Goal: Transaction & Acquisition: Obtain resource

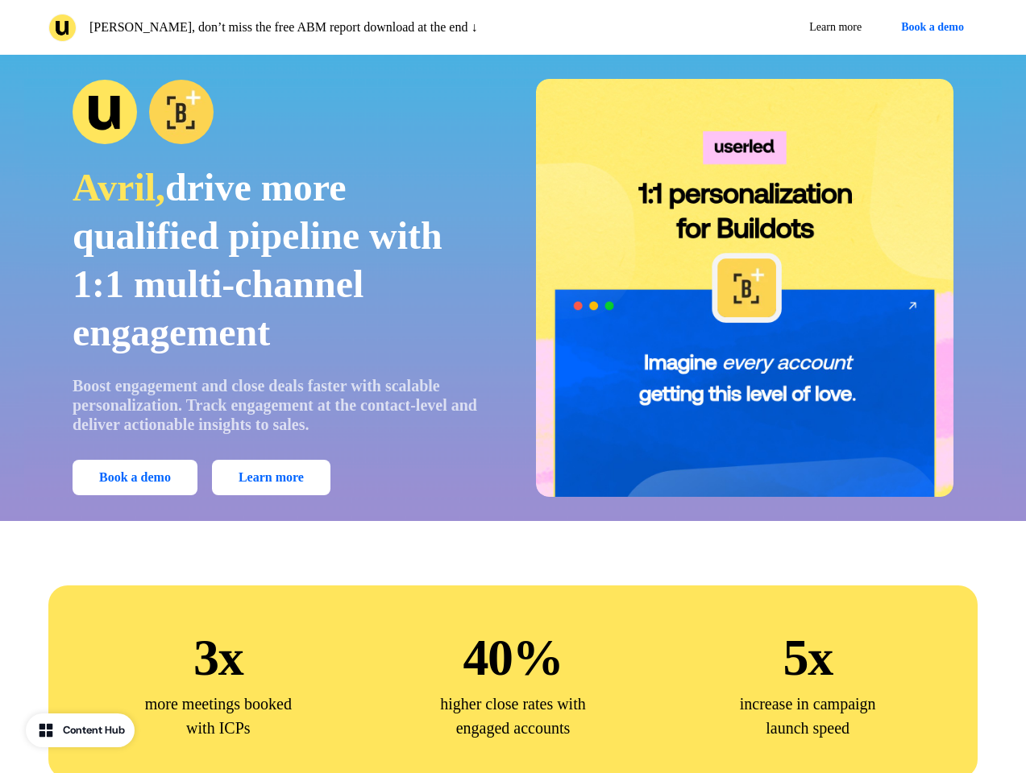
click at [512, 27] on div "[PERSON_NAME], don’t miss the free ABM report download at the end ↓ Learn more …" at bounding box center [513, 27] width 1026 height 55
click at [277, 27] on p "[PERSON_NAME], don’t miss the free ABM report download at the end ↓" at bounding box center [283, 27] width 388 height 19
click at [748, 27] on div "Learn more Book a demo" at bounding box center [749, 27] width 458 height 29
click at [929, 27] on button "Book a demo" at bounding box center [932, 27] width 90 height 29
click at [512, 288] on div "Avril, drive more qualified pipeline with 1:1 multi-channel engagement Boost en…" at bounding box center [512, 288] width 977 height 418
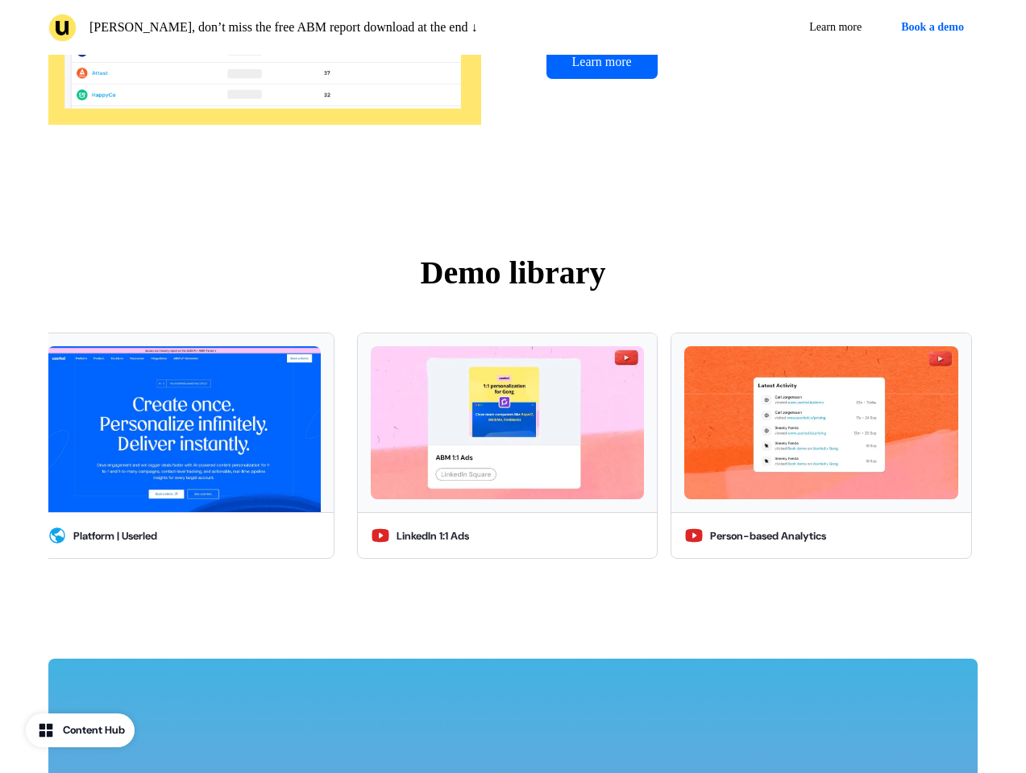
scroll to position [3655, 0]
